Goal: Task Accomplishment & Management: Manage account settings

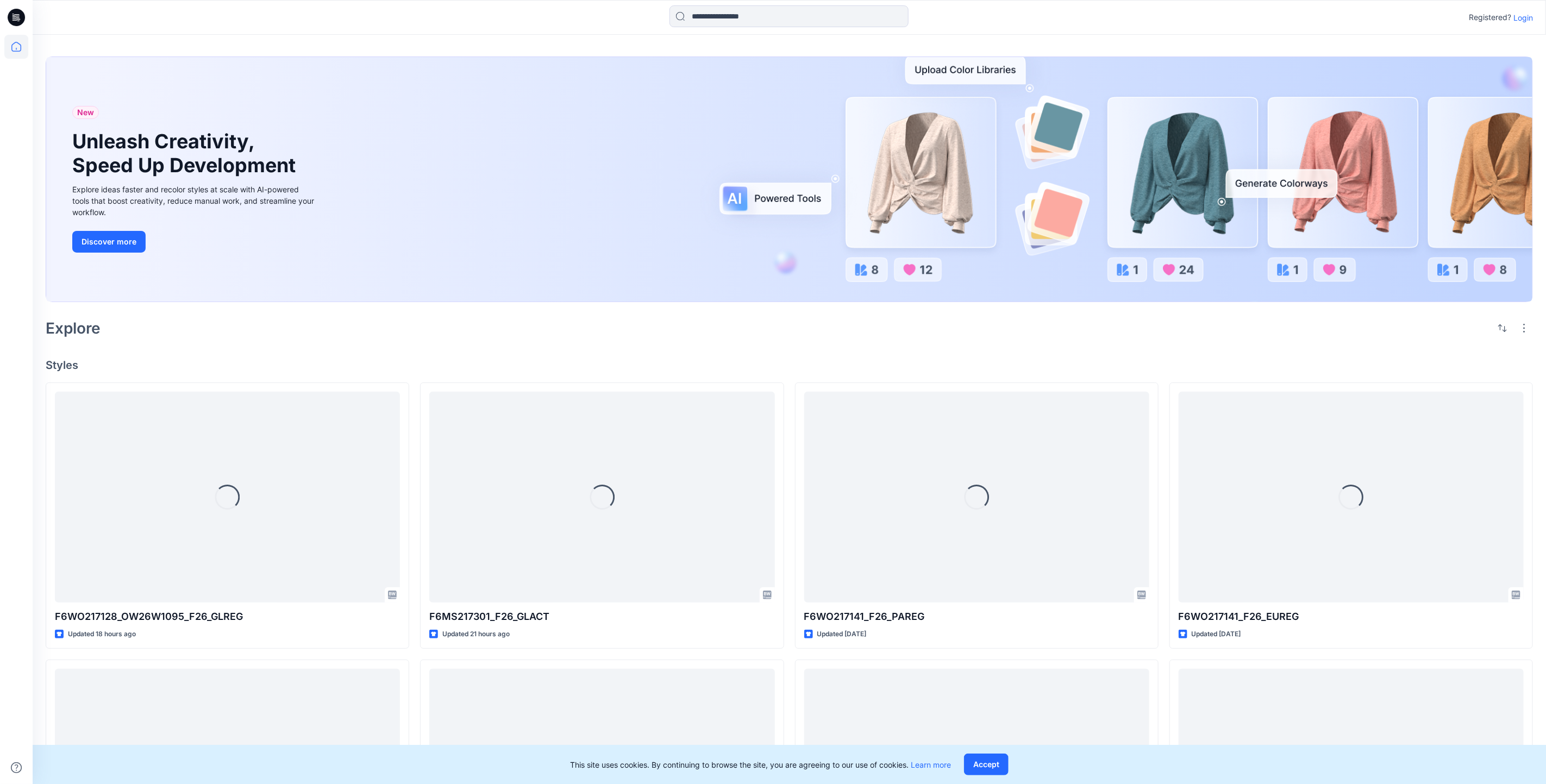
click at [1530, 15] on p "Login" at bounding box center [1524, 18] width 20 height 12
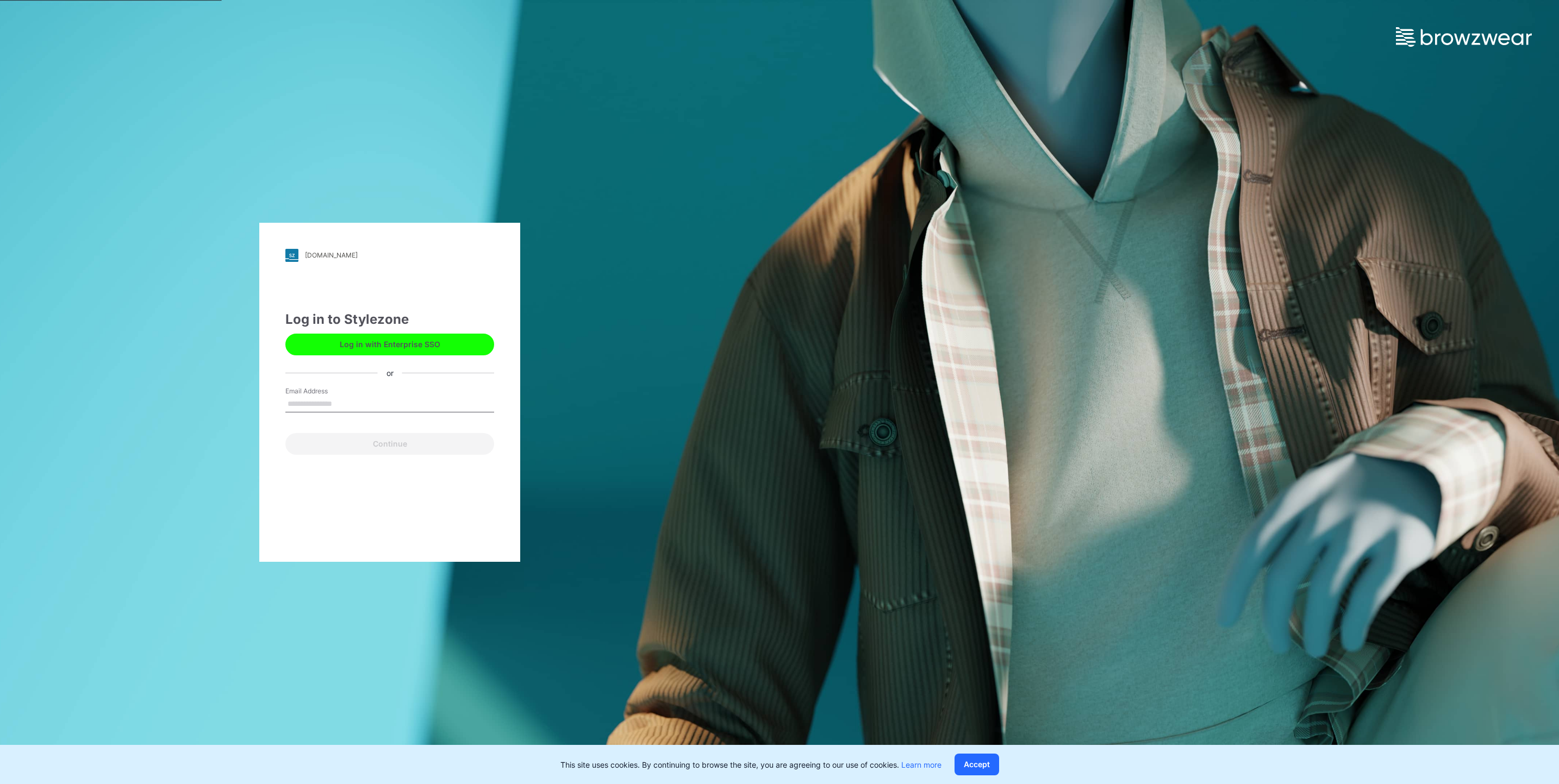
click at [361, 399] on input "Email Address" at bounding box center [390, 405] width 209 height 16
type input "**********"
click at [392, 451] on button "Continue" at bounding box center [390, 443] width 209 height 21
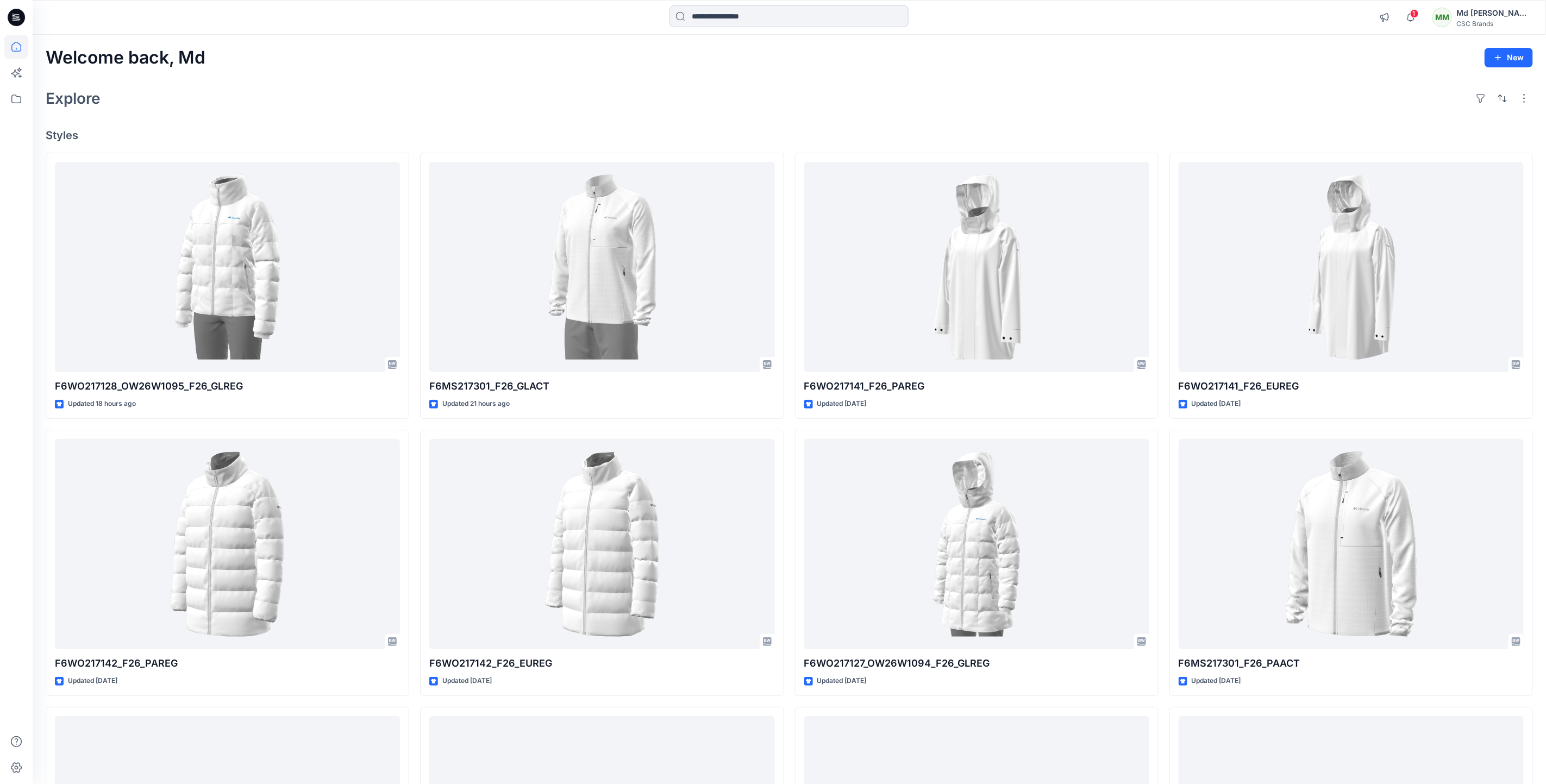
click at [783, 14] on input at bounding box center [789, 16] width 239 height 21
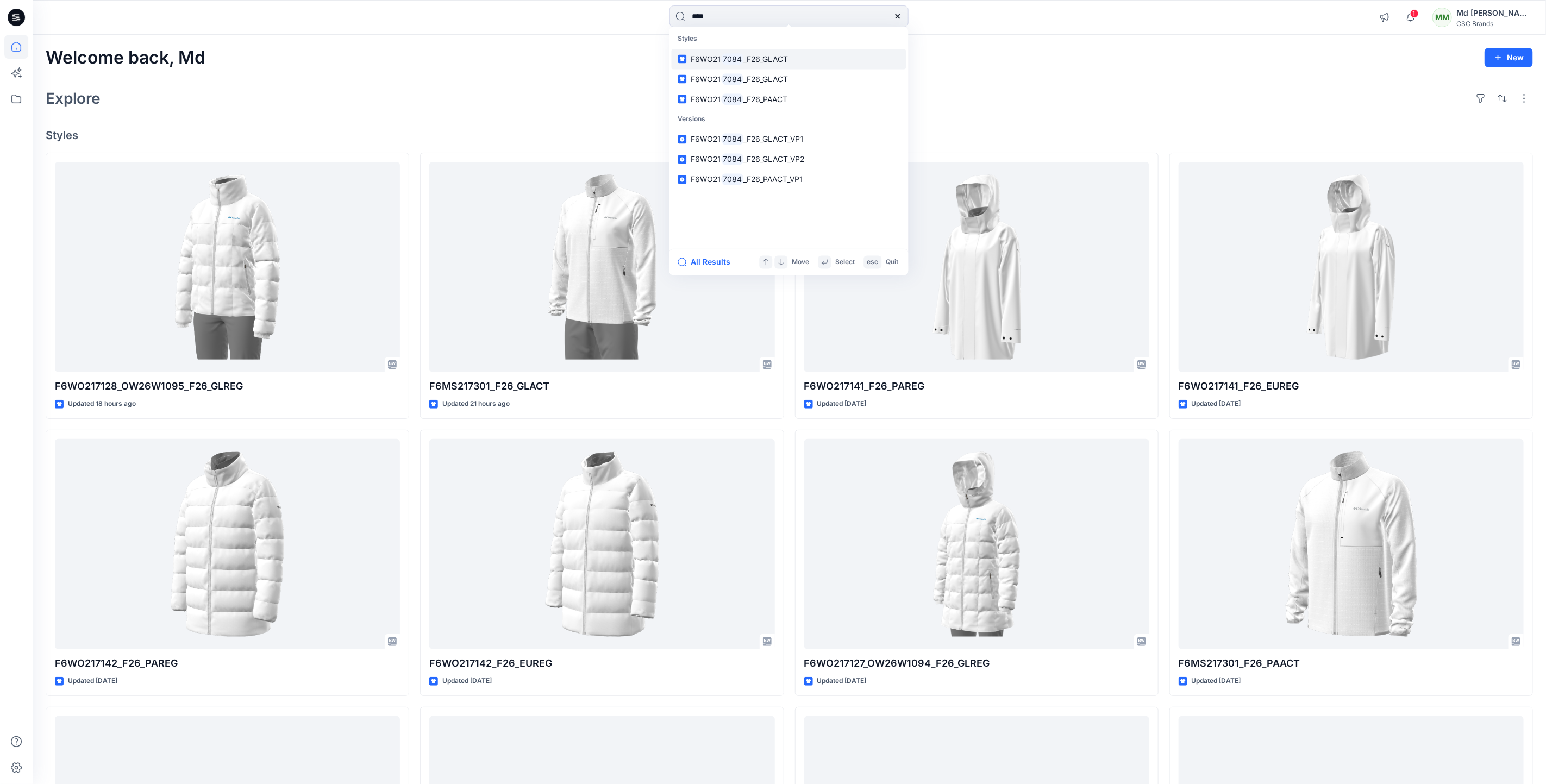
type input "****"
click at [750, 60] on span "_F26_GLACT" at bounding box center [766, 58] width 44 height 9
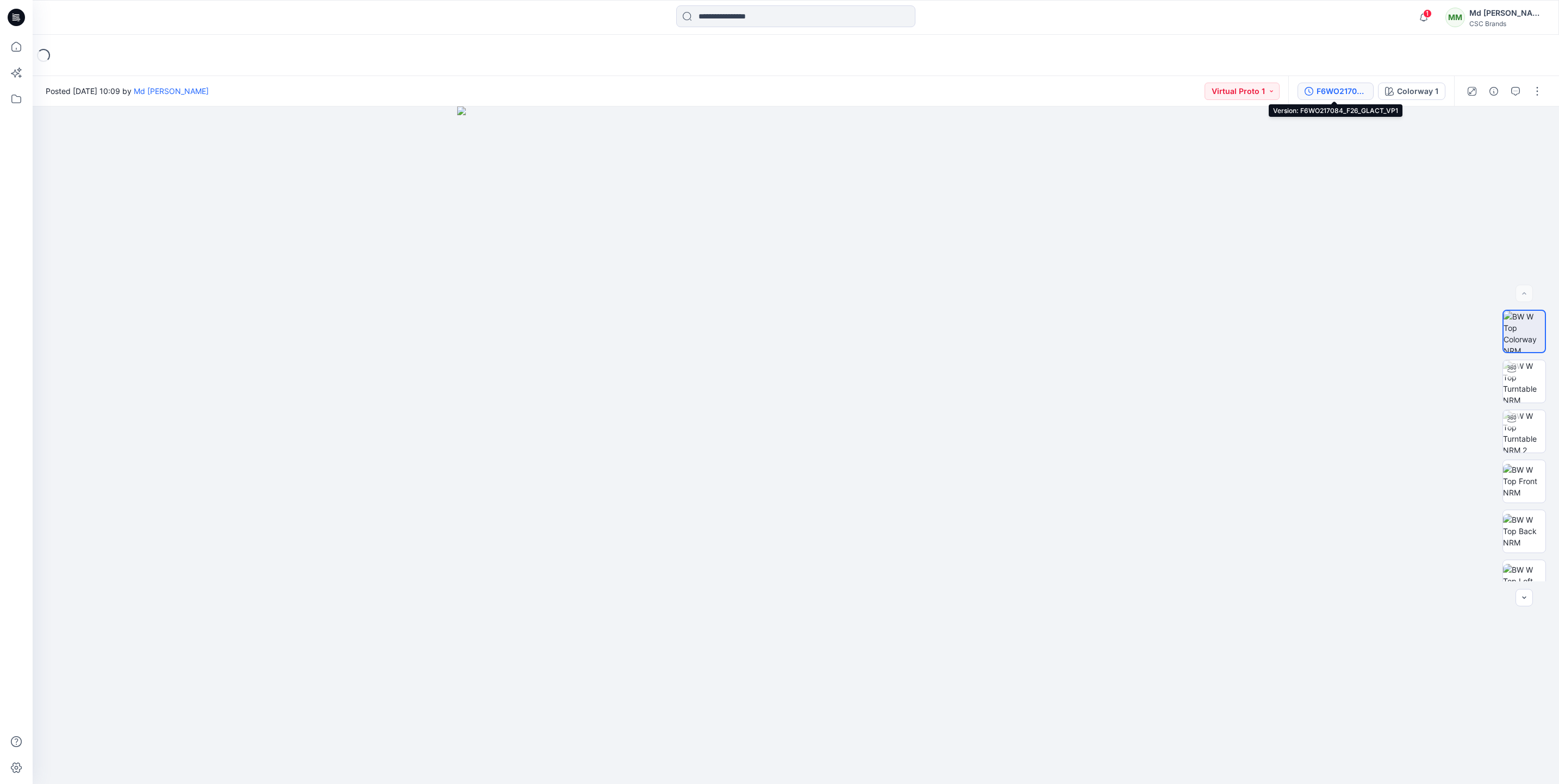
click at [1341, 90] on div "F6WO217084_F26_GLACT_VP1" at bounding box center [1342, 91] width 50 height 12
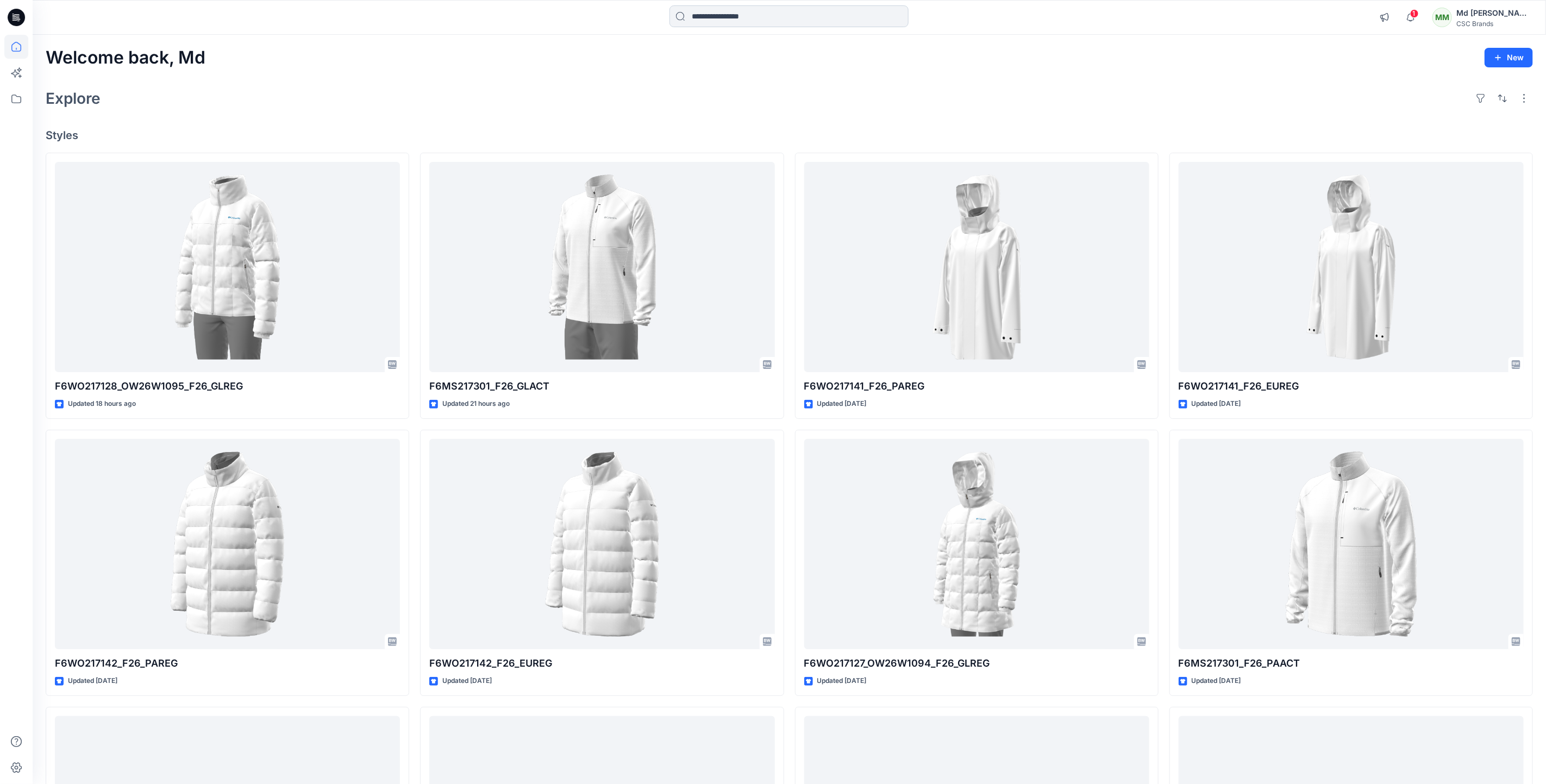
click at [713, 16] on input at bounding box center [789, 16] width 239 height 21
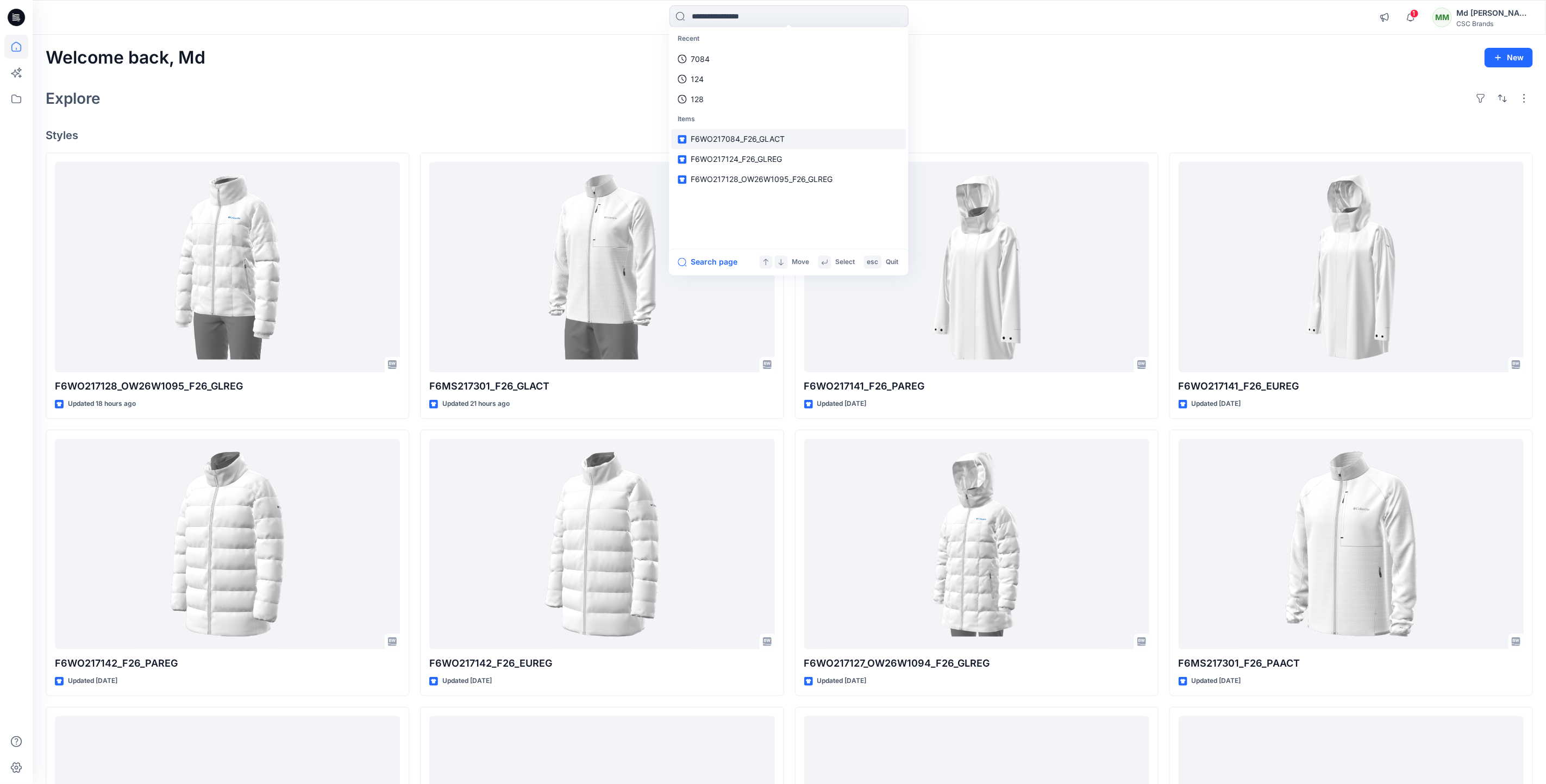
click at [742, 138] on span "F6WO217084_F26_GLACT" at bounding box center [738, 139] width 94 height 9
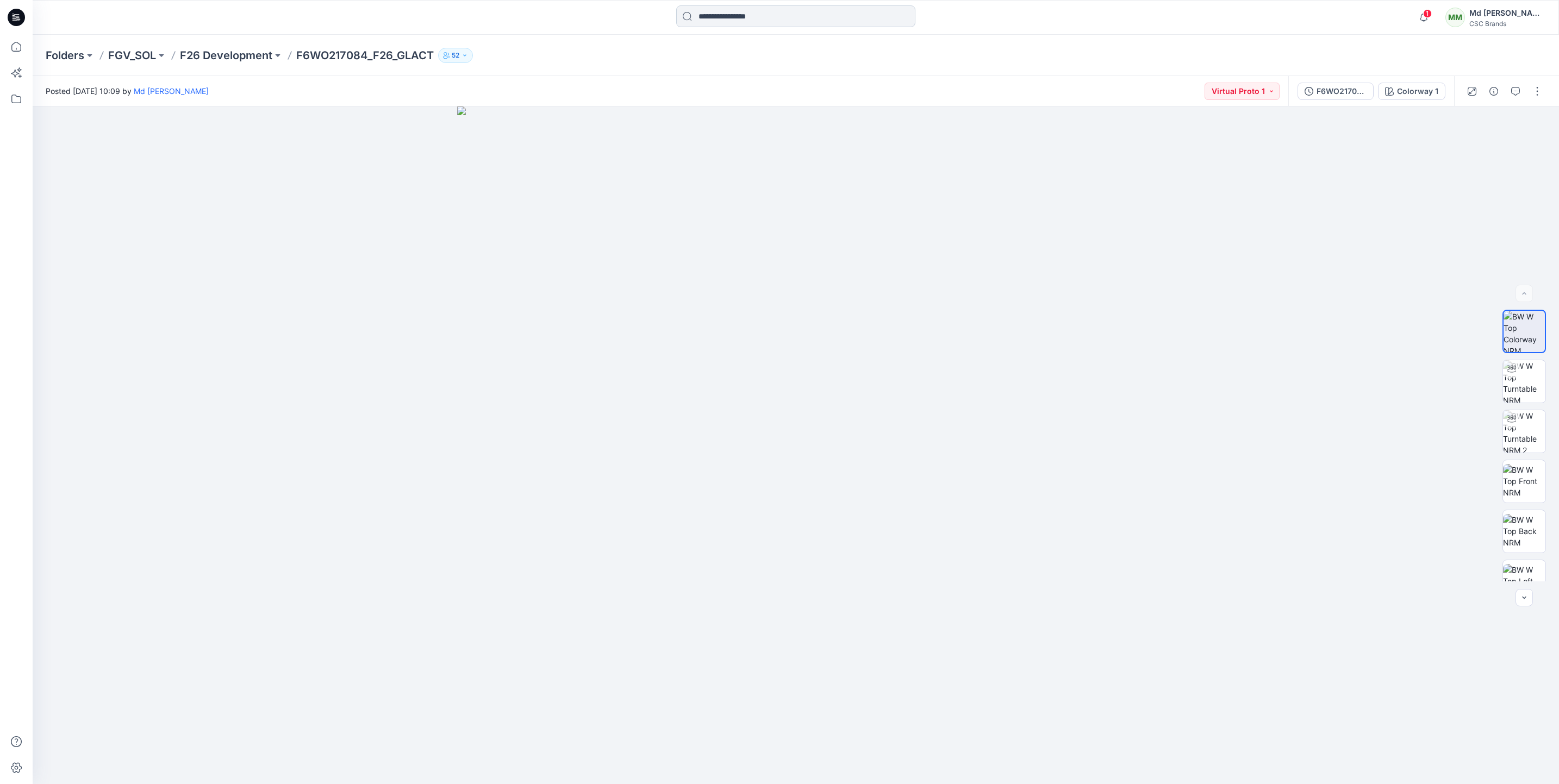
click at [755, 21] on input at bounding box center [796, 16] width 240 height 21
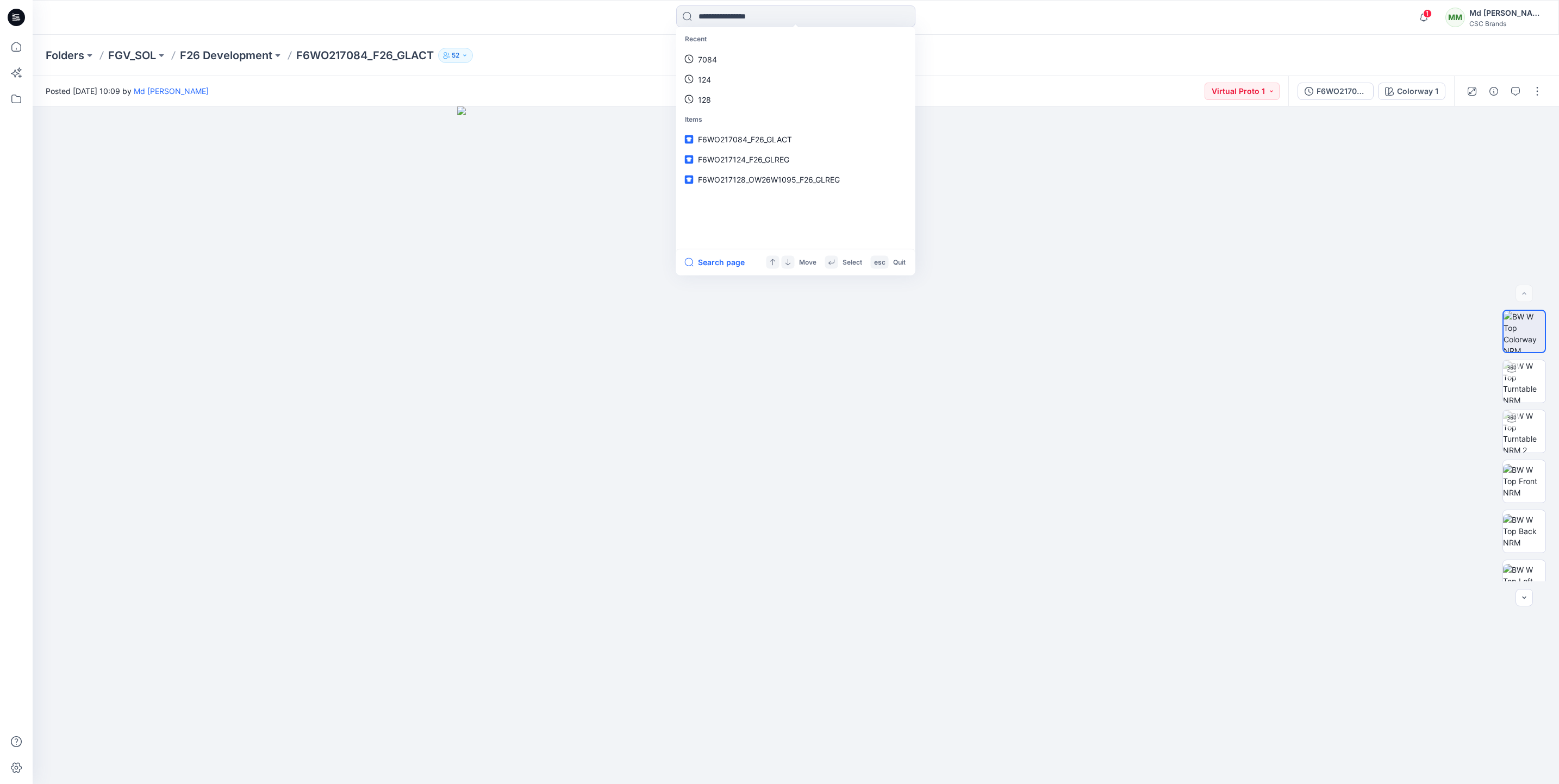
click at [541, 46] on div "Folders FGV_SOL F26 Development F6WO217084_F26_GLACT 52" at bounding box center [796, 55] width 1527 height 41
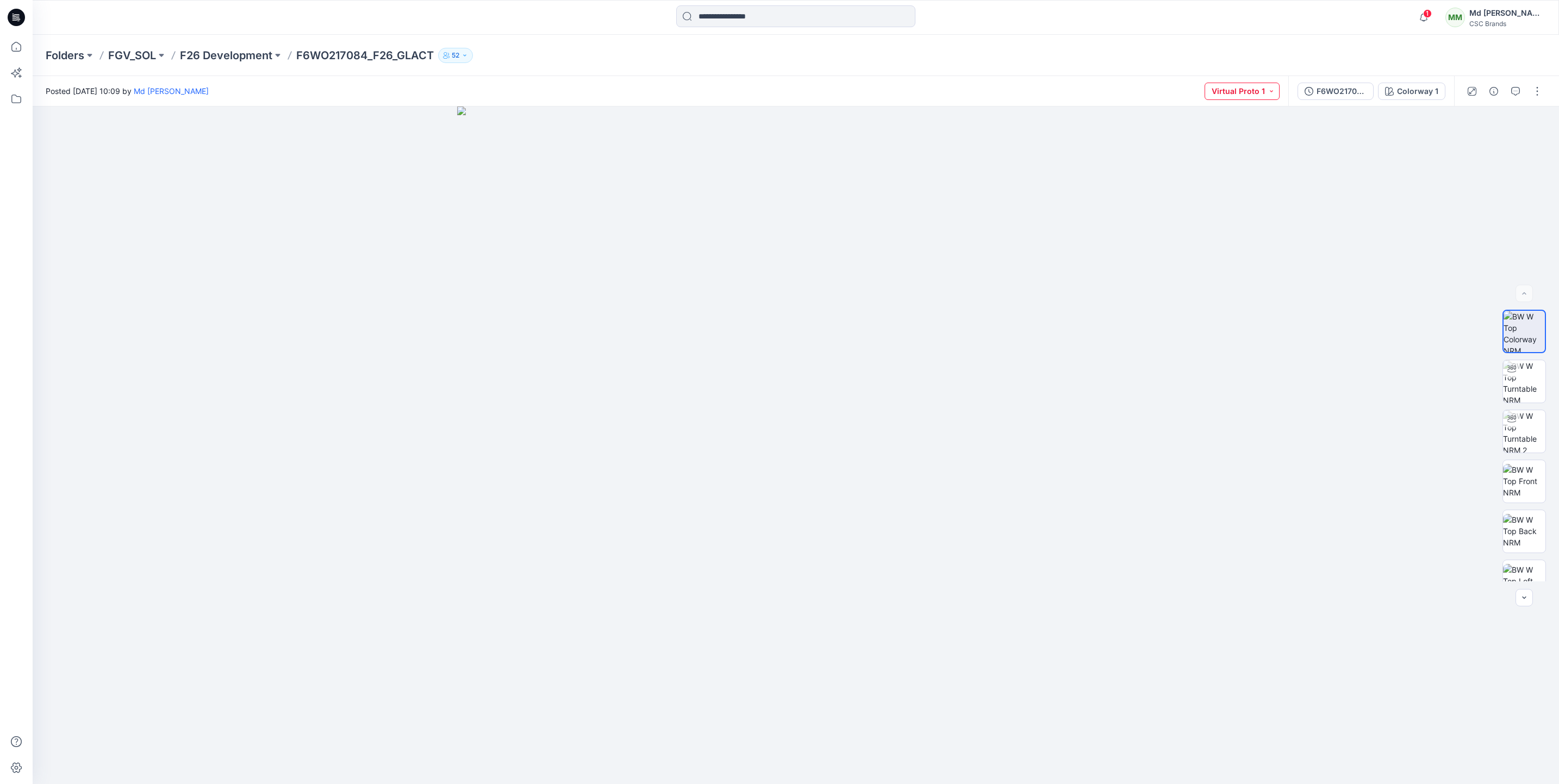
click at [1263, 91] on button "Virtual Proto 1" at bounding box center [1242, 90] width 75 height 17
drag, startPoint x: 1301, startPoint y: 47, endPoint x: 1364, endPoint y: 99, distance: 81.7
click at [1301, 46] on div "Folders FGV_SOL F26 Development F6WO217084_F26_GLACT 52" at bounding box center [796, 55] width 1527 height 41
click at [1346, 90] on div "F6WO217084_F26_GLACT_VP1" at bounding box center [1342, 91] width 50 height 12
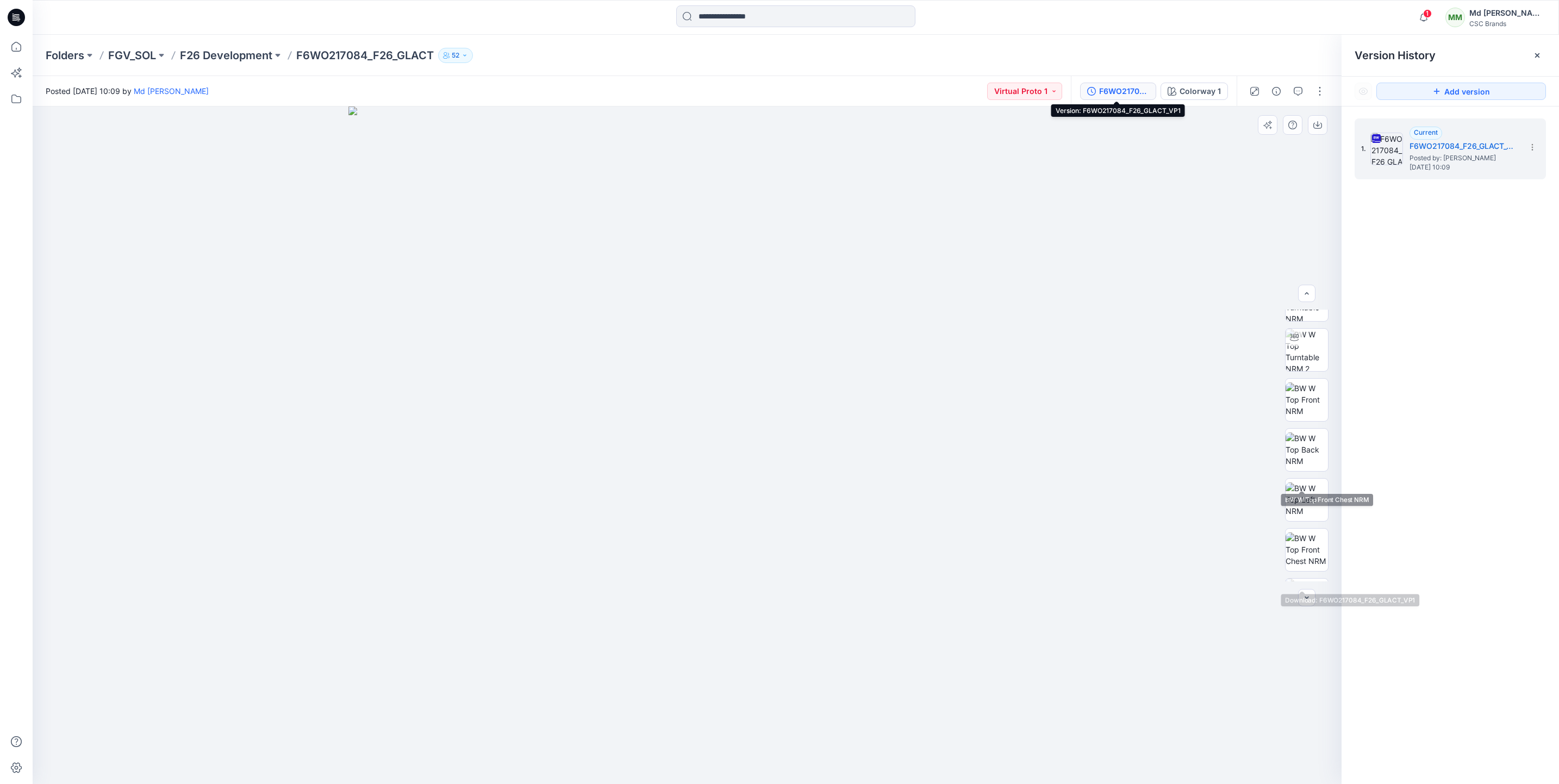
scroll to position [172, 0]
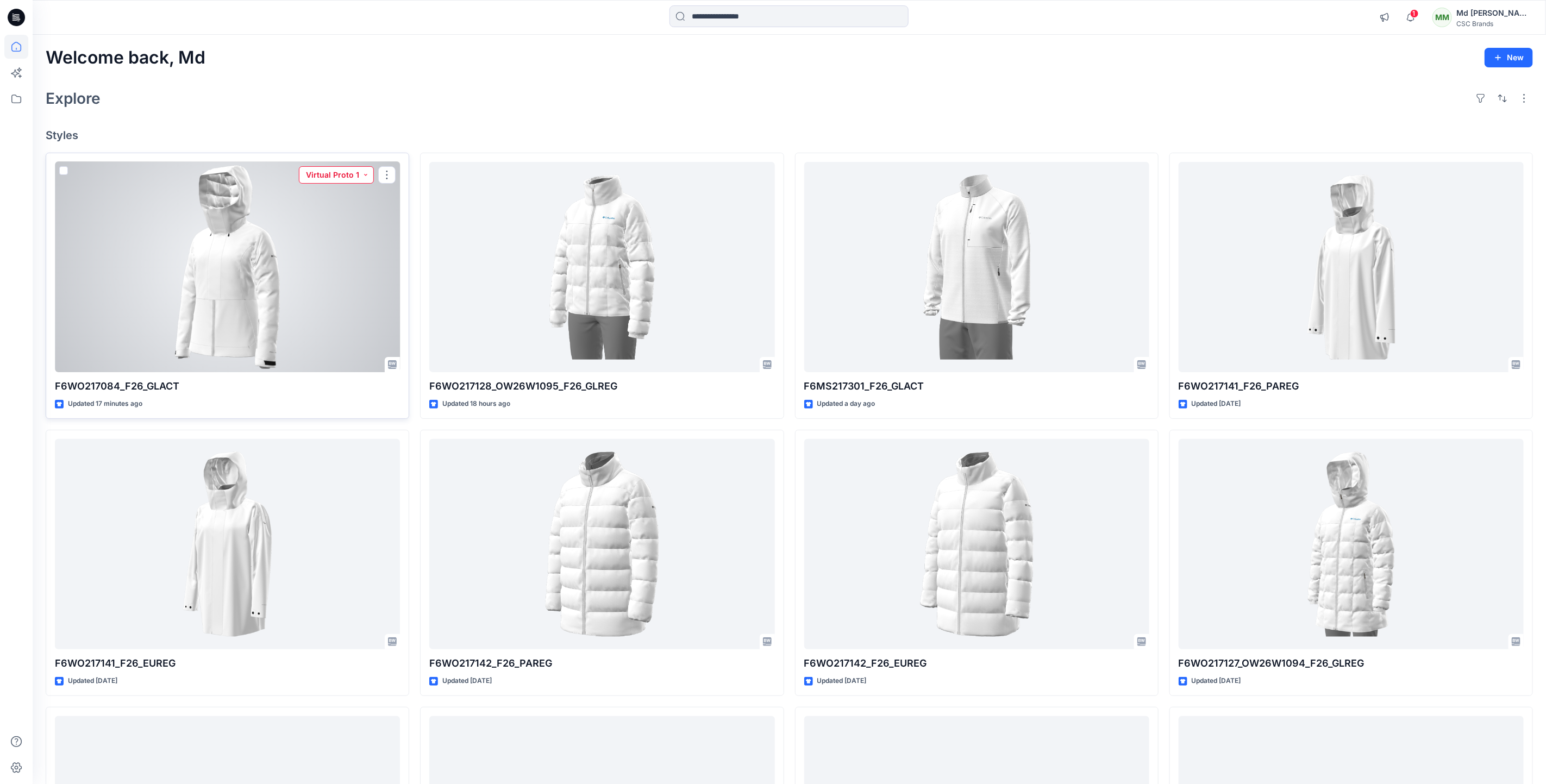
click at [366, 177] on button "Virtual Proto 1" at bounding box center [336, 174] width 75 height 17
click at [320, 299] on p "F/A Virtual" at bounding box center [317, 297] width 36 height 14
click at [320, 299] on div at bounding box center [227, 267] width 345 height 211
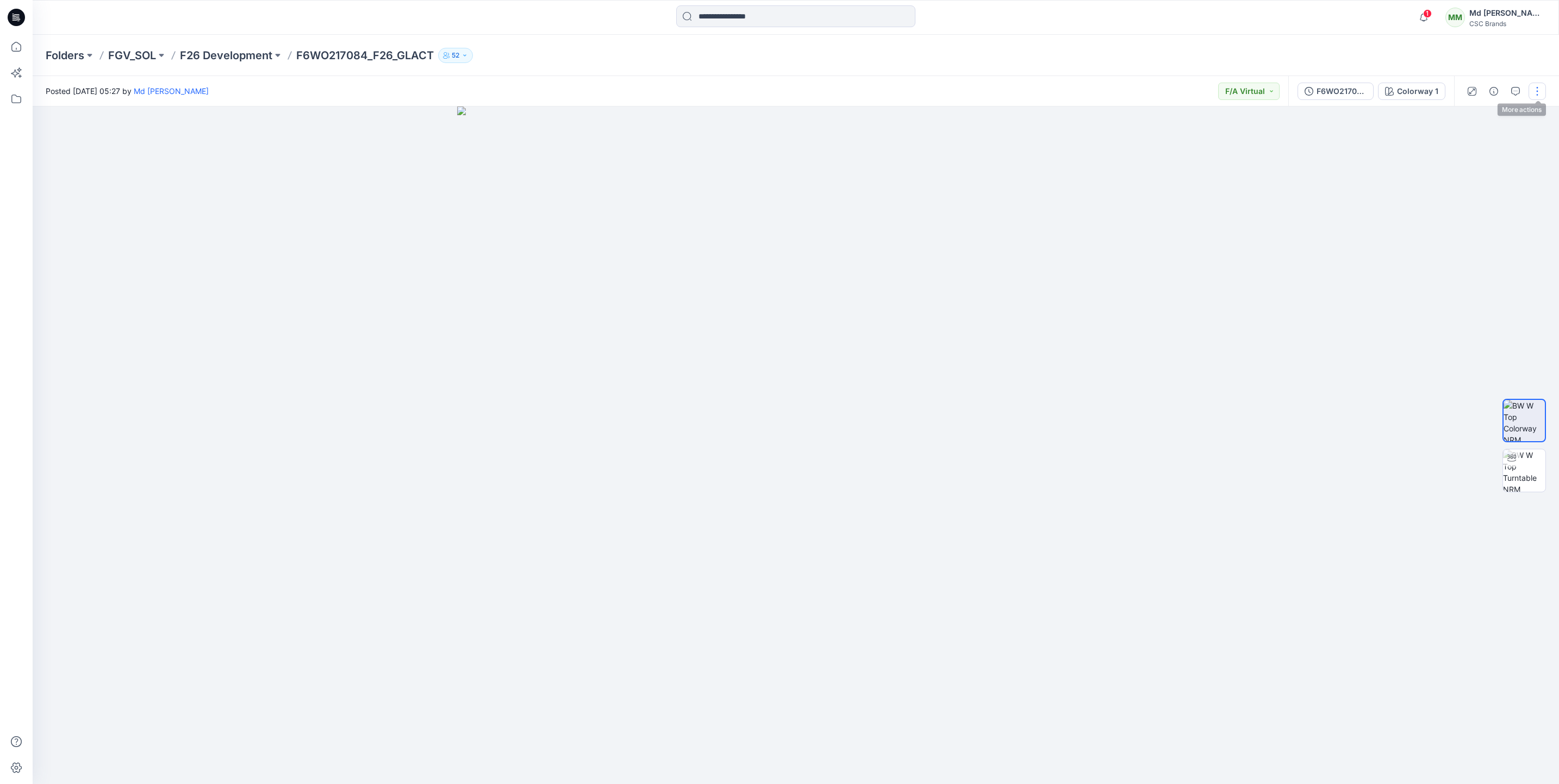
click at [1542, 87] on button "button" at bounding box center [1537, 90] width 17 height 17
click at [1480, 144] on button "Edit" at bounding box center [1492, 146] width 100 height 20
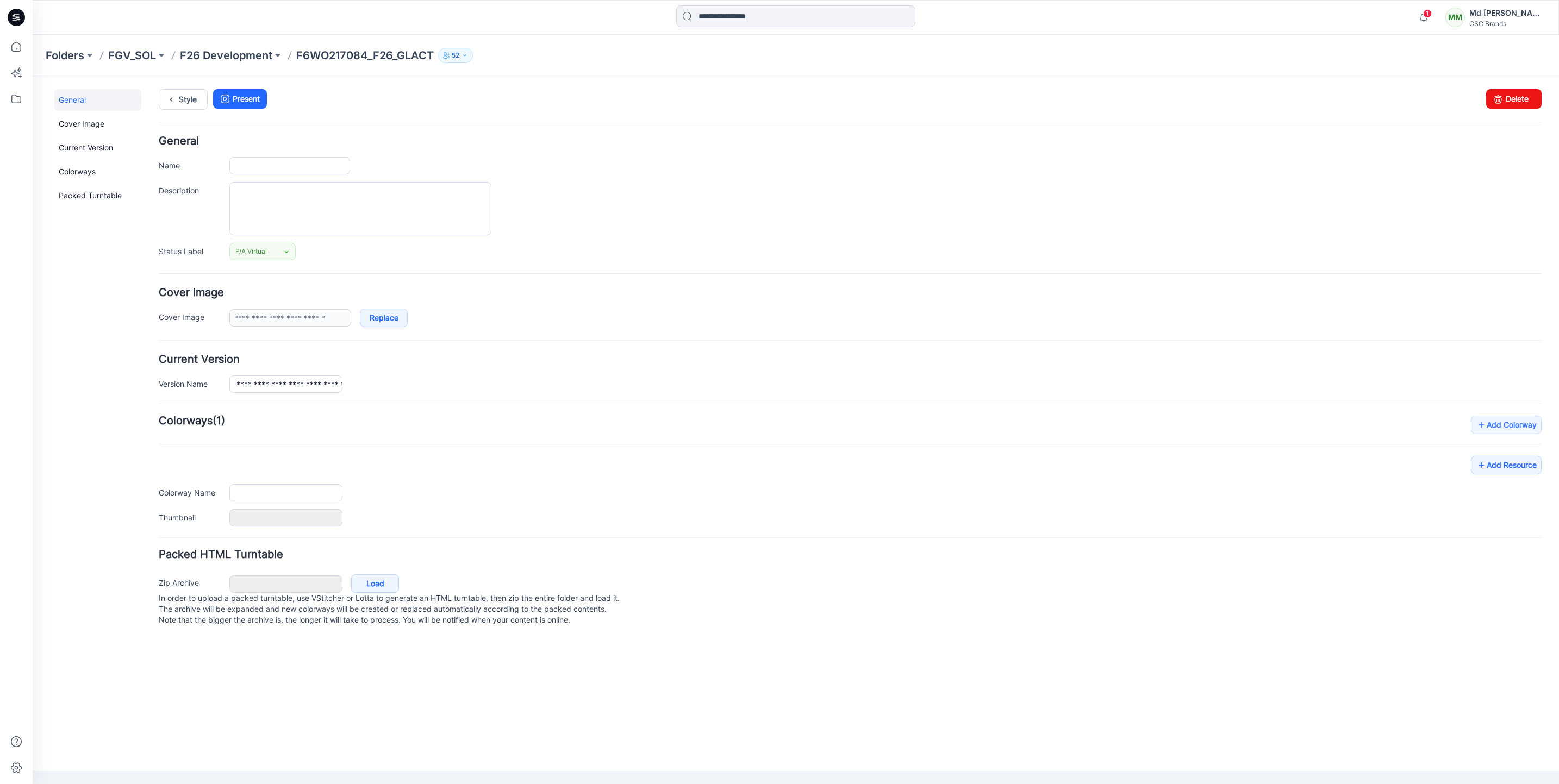
type input "**********"
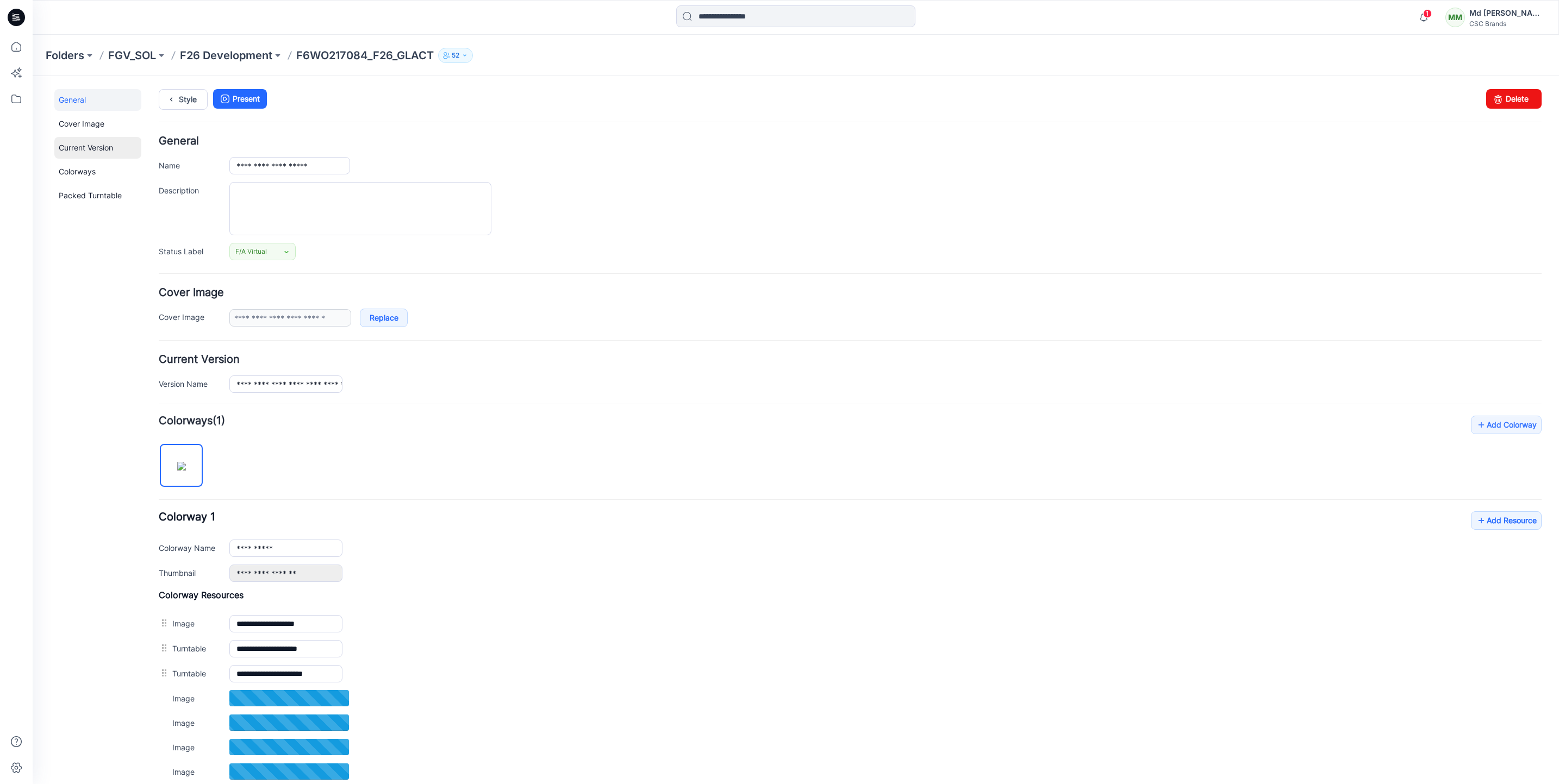
click at [80, 148] on link "Current Version" at bounding box center [98, 147] width 87 height 21
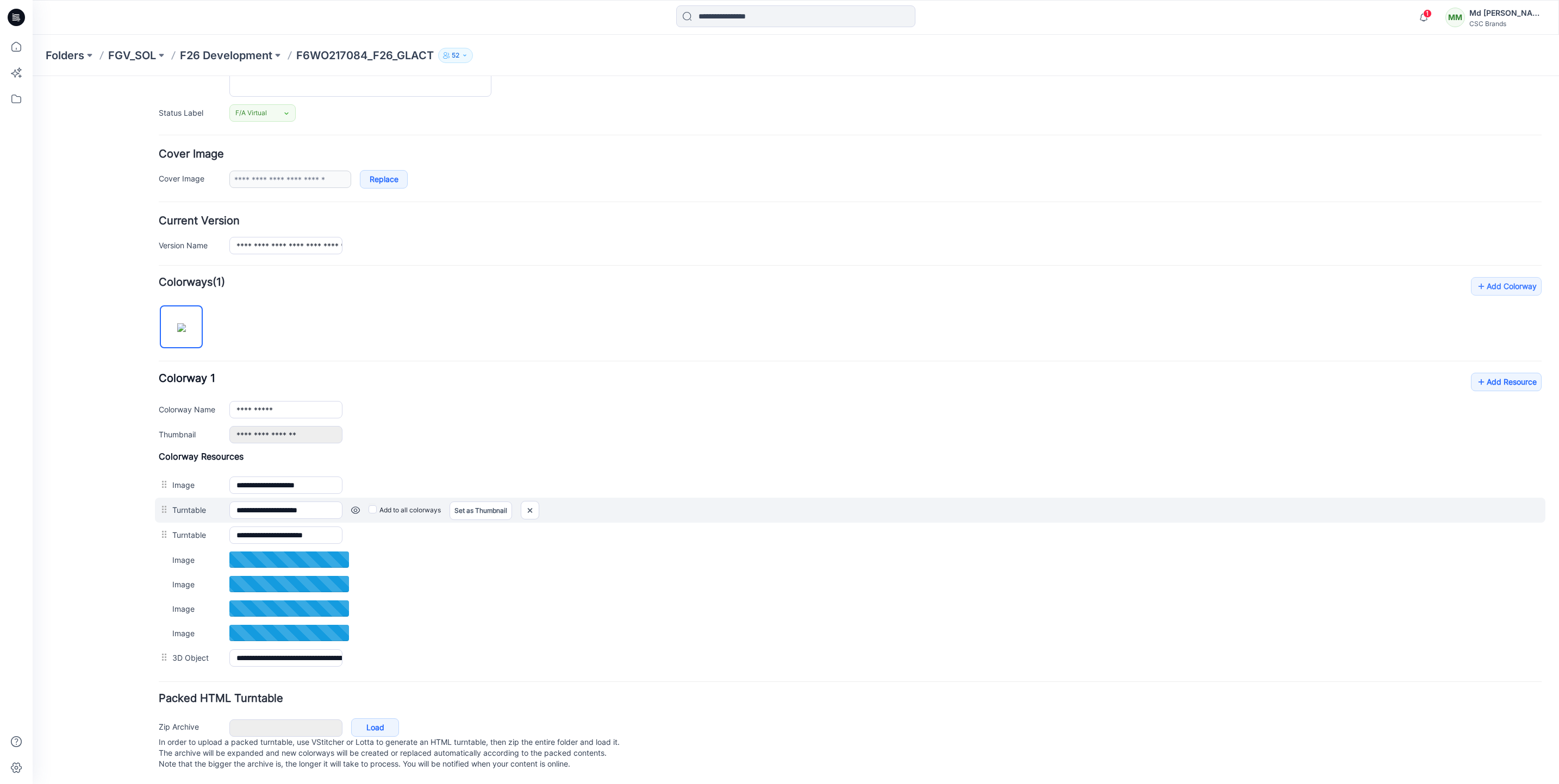
click at [893, 509] on div "**********" at bounding box center [850, 510] width 1391 height 25
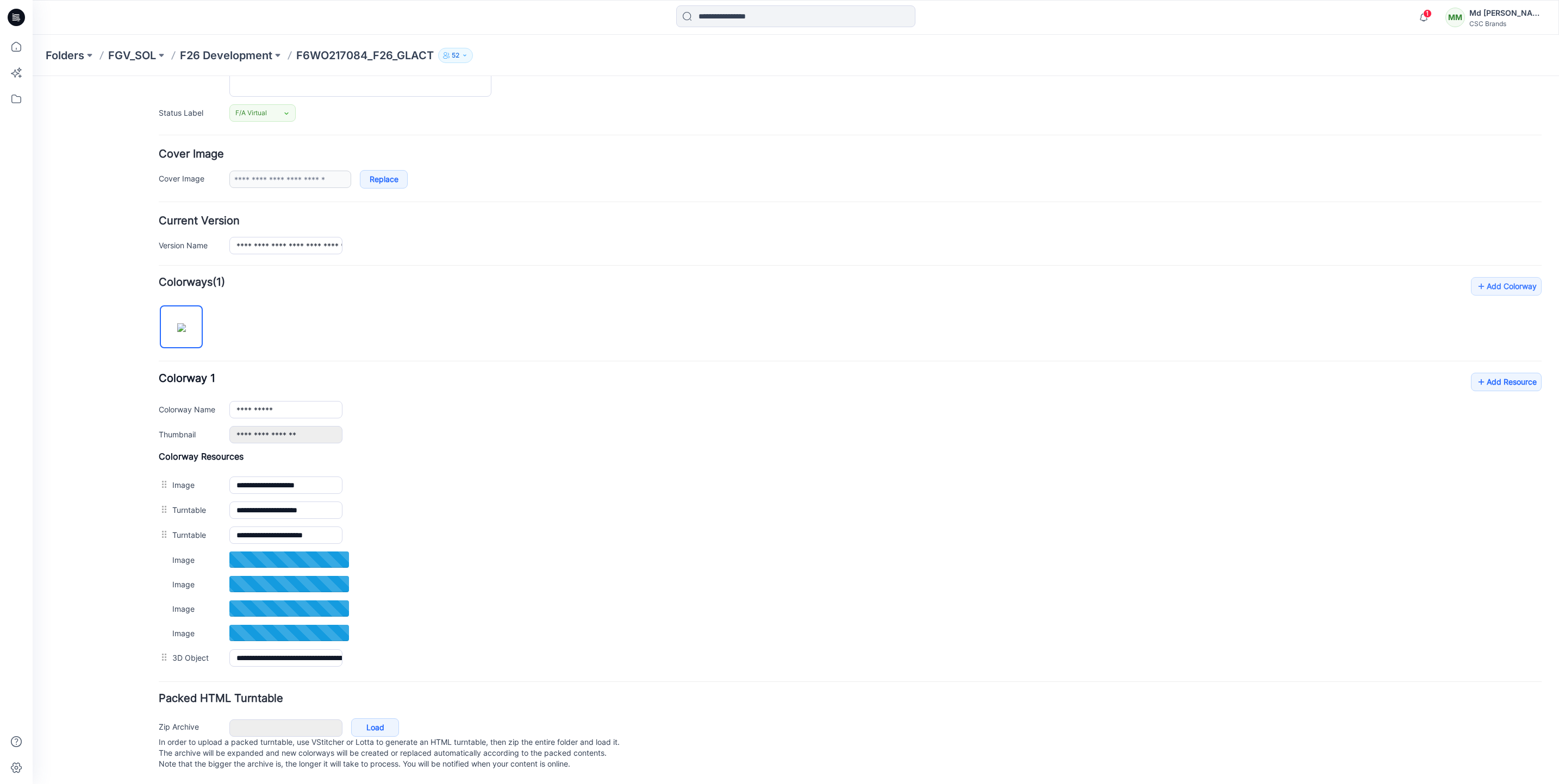
click at [67, 568] on div "General Cover Image Current Version Colorways Packed Turntable" at bounding box center [98, 367] width 87 height 833
